Goal: Find contact information: Find contact information

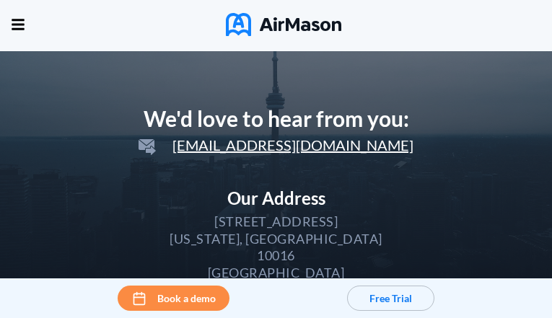
scroll to position [62, 0]
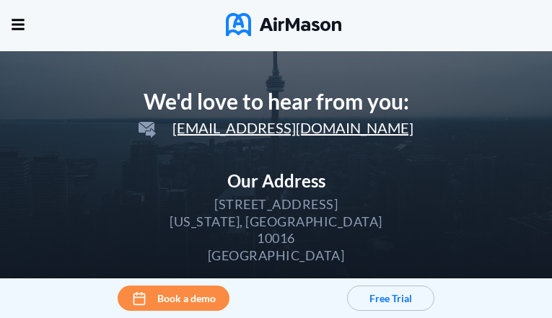
click at [276, 247] on div "10016" at bounding box center [276, 238] width 38 height 17
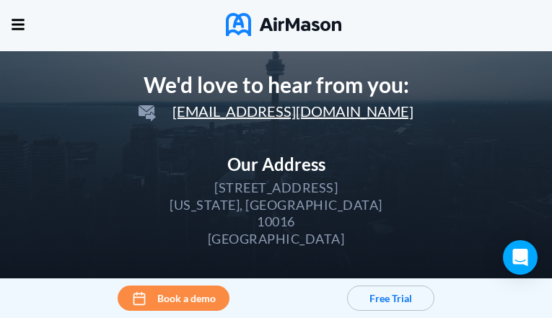
click at [276, 248] on div "[GEOGRAPHIC_DATA]" at bounding box center [276, 239] width 137 height 17
